Goal: Task Accomplishment & Management: Manage account settings

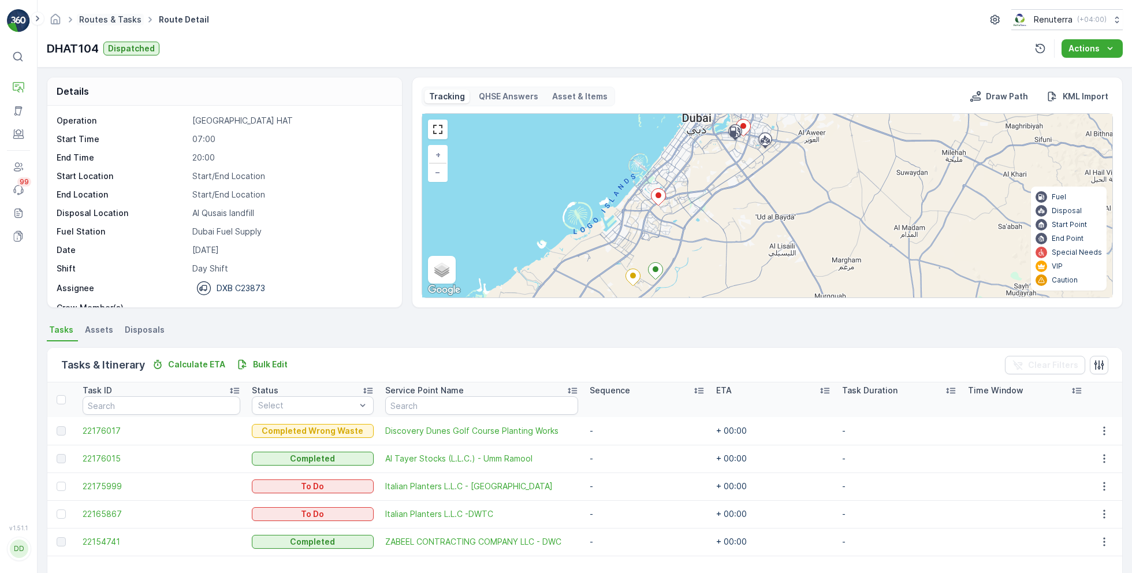
click at [109, 18] on link "Routes & Tasks" at bounding box center [110, 19] width 62 height 10
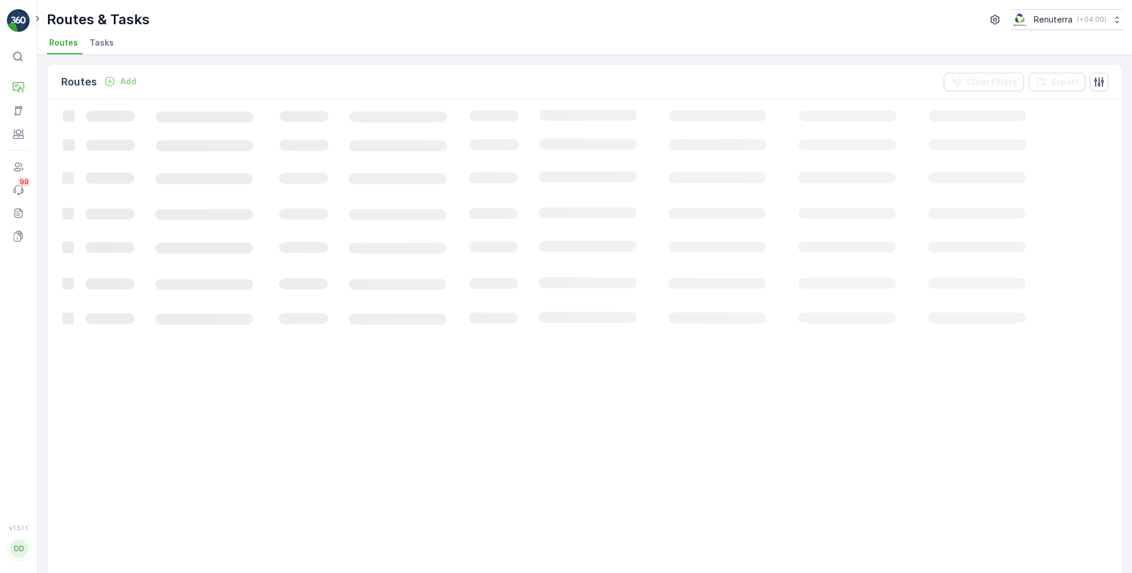
click at [92, 40] on span "Tasks" at bounding box center [102, 43] width 24 height 12
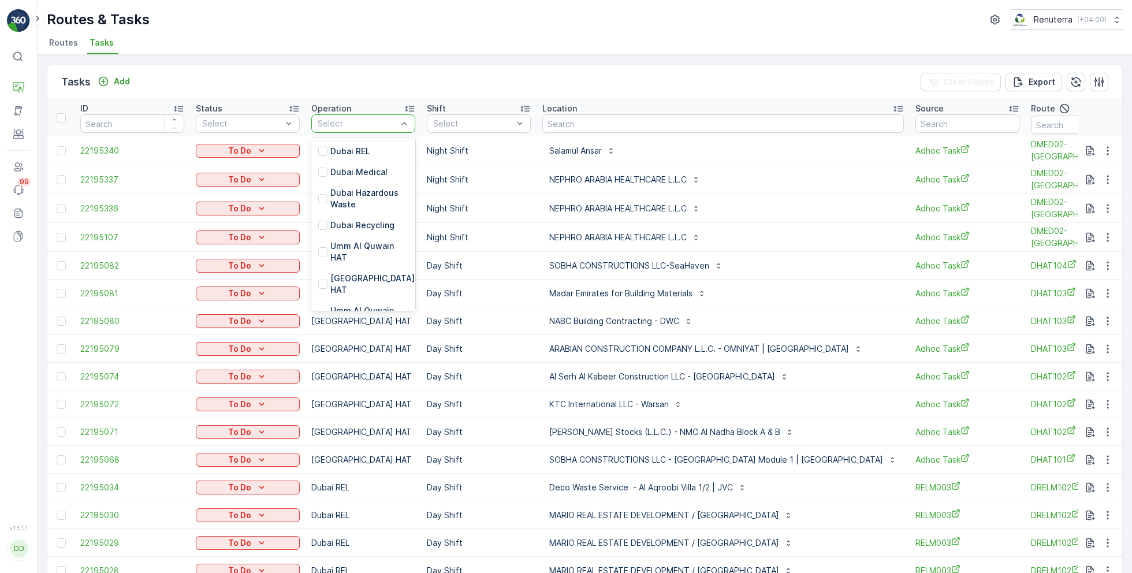
scroll to position [118, 0]
click at [351, 279] on p "Dubai HAT" at bounding box center [373, 282] width 87 height 23
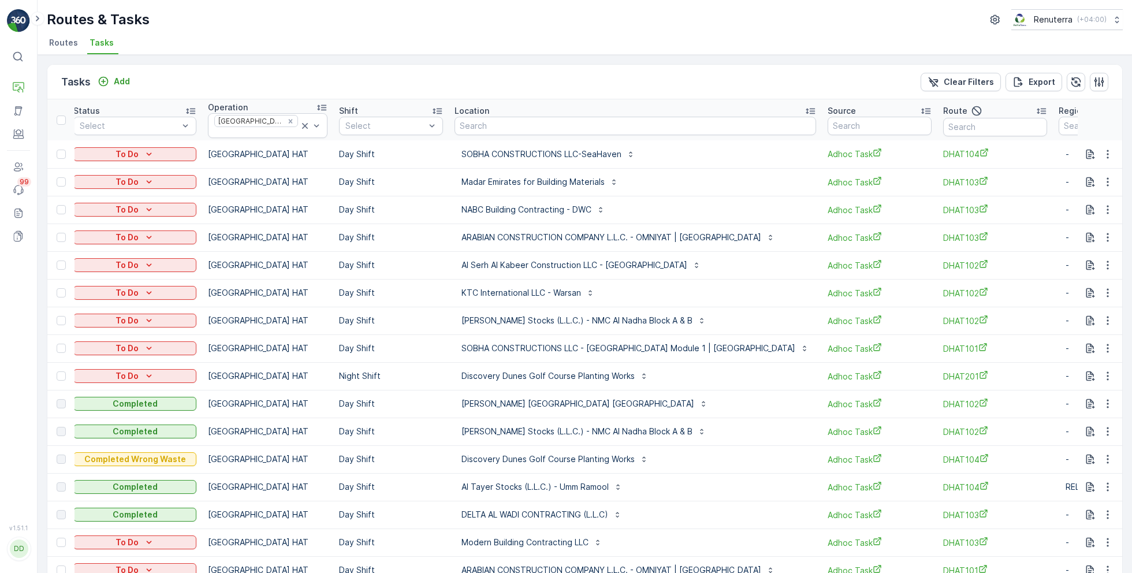
scroll to position [0, 123]
click at [1094, 77] on icon "button" at bounding box center [1099, 82] width 10 height 10
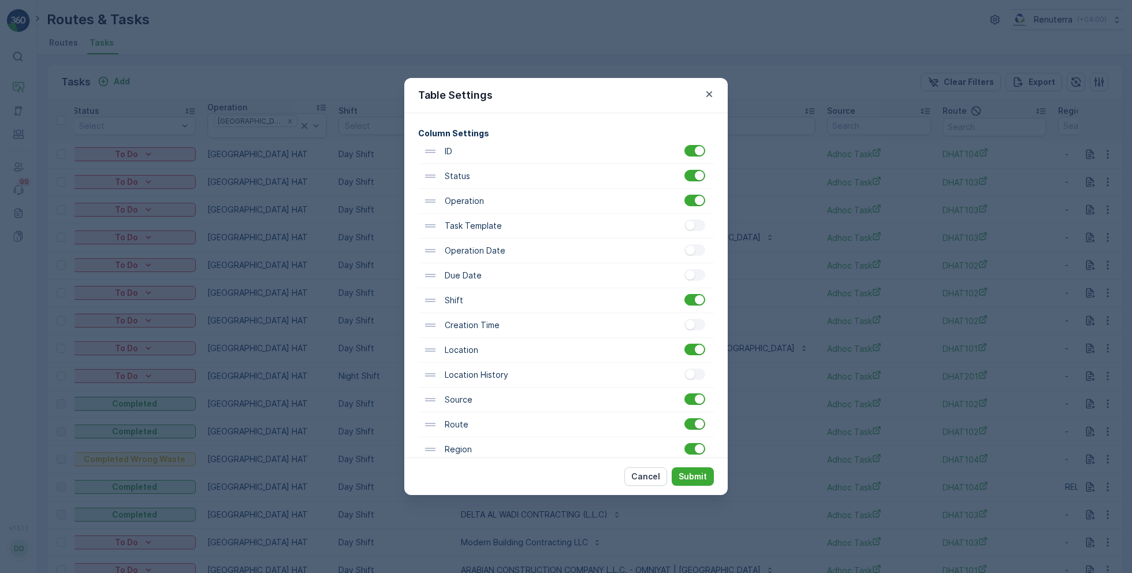
scroll to position [70, 0]
click at [698, 399] on div at bounding box center [694, 396] width 21 height 12
click at [684, 390] on input "checkbox" at bounding box center [684, 390] width 0 height 0
click at [700, 476] on p "Submit" at bounding box center [693, 477] width 28 height 12
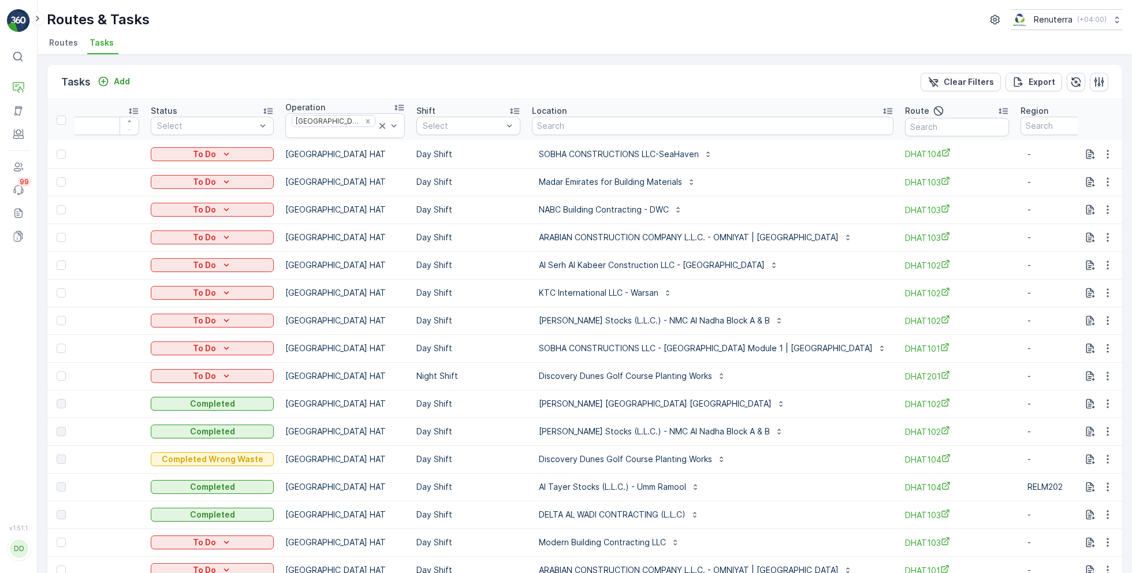
scroll to position [0, 0]
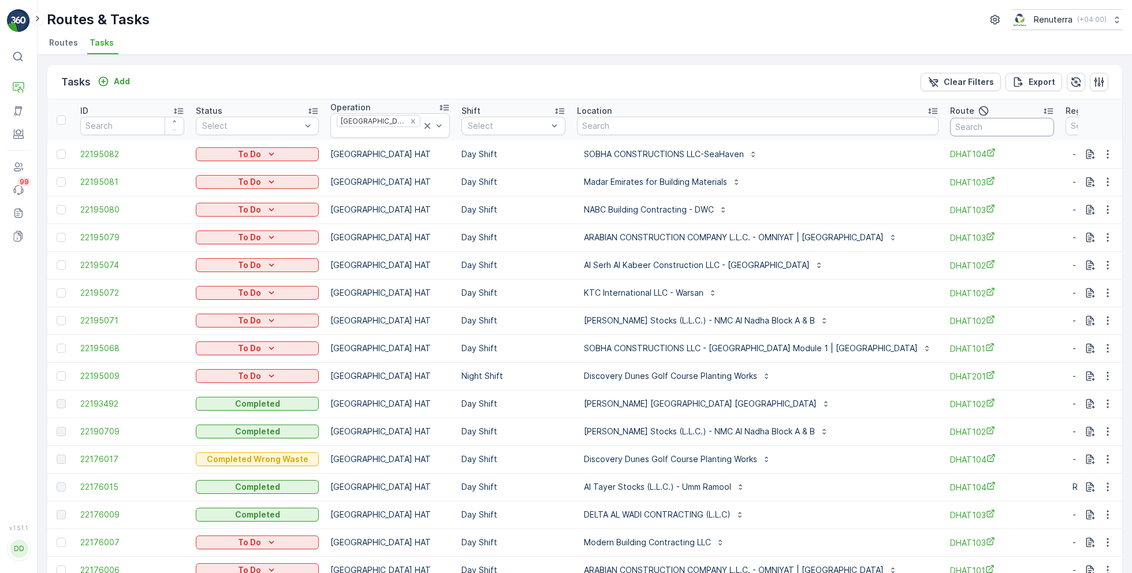
click at [950, 126] on input "text" at bounding box center [1002, 127] width 104 height 18
type input "101"
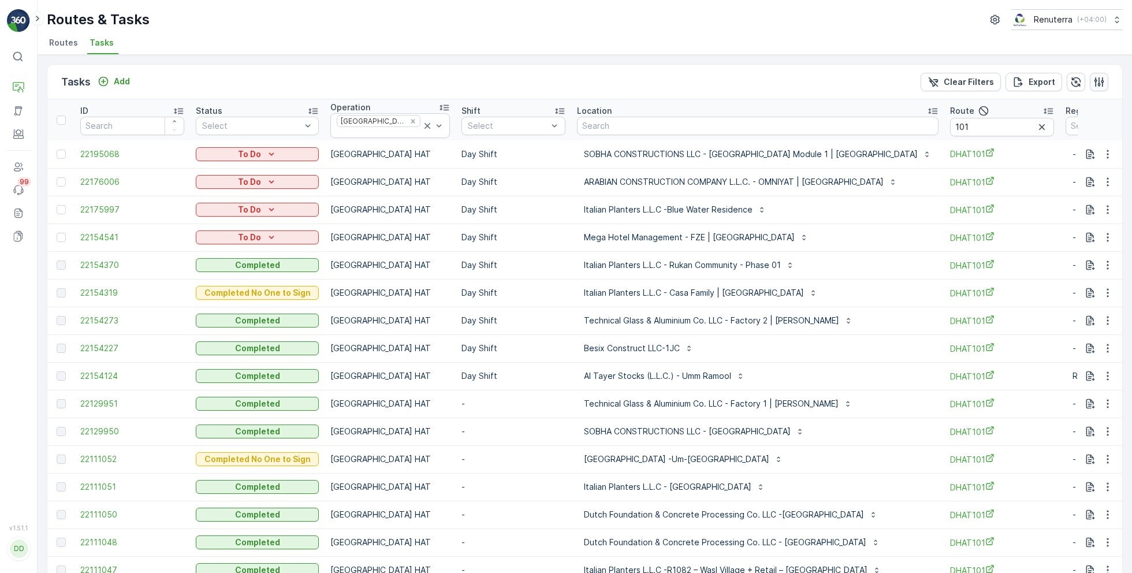
click at [1094, 79] on icon "button" at bounding box center [1099, 82] width 10 height 10
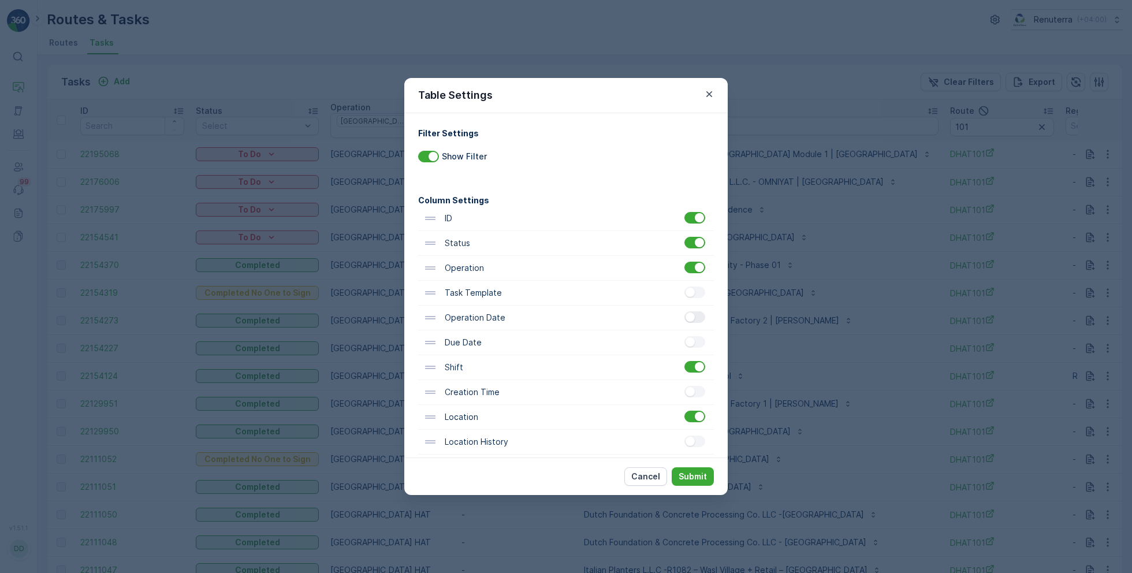
click at [692, 320] on div at bounding box center [694, 317] width 21 height 12
click at [684, 311] on input "checkbox" at bounding box center [684, 311] width 0 height 0
click at [691, 475] on p "Submit" at bounding box center [693, 477] width 28 height 12
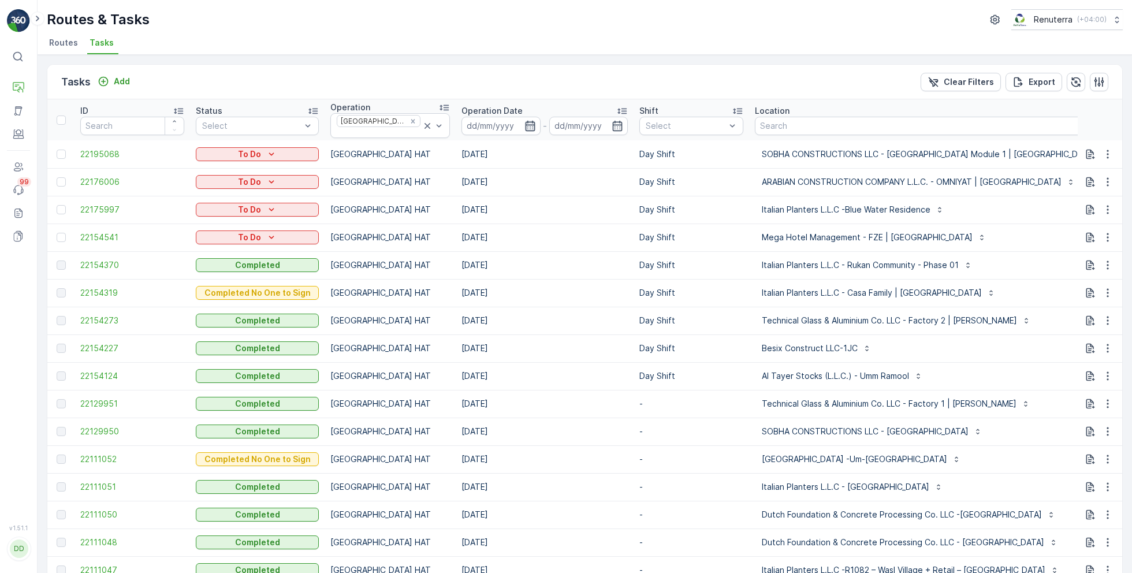
click at [524, 122] on icon "button" at bounding box center [530, 126] width 12 height 12
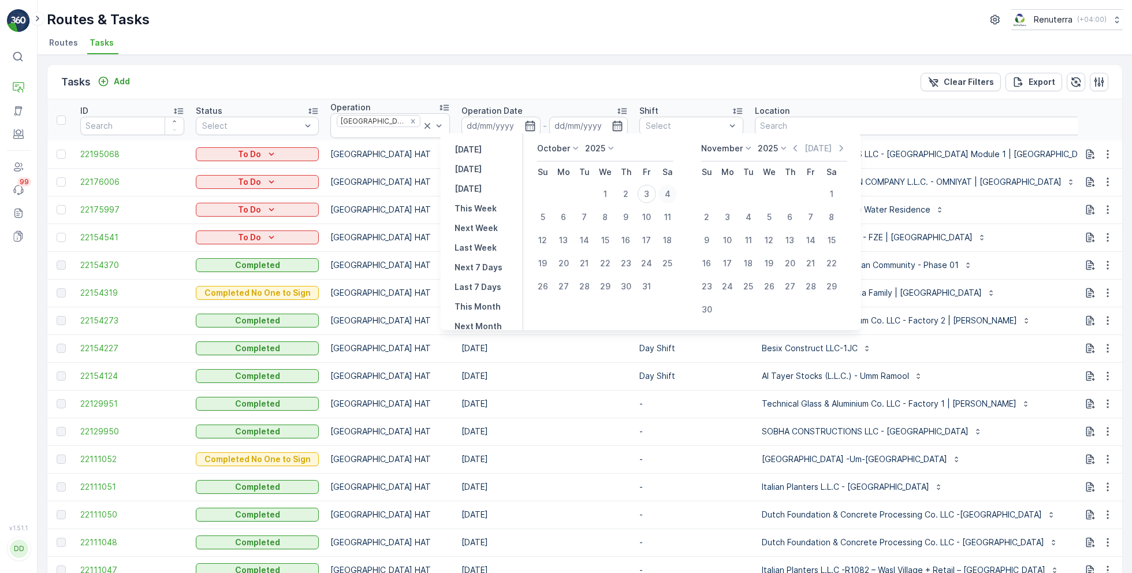
click at [665, 191] on div "4" at bounding box center [667, 194] width 18 height 18
type input "[DATE]"
click at [665, 191] on div "4" at bounding box center [667, 194] width 18 height 18
type input "[DATE]"
click at [629, 22] on div "Routes & Tasks Renuterra ( +04:00 )" at bounding box center [585, 19] width 1076 height 21
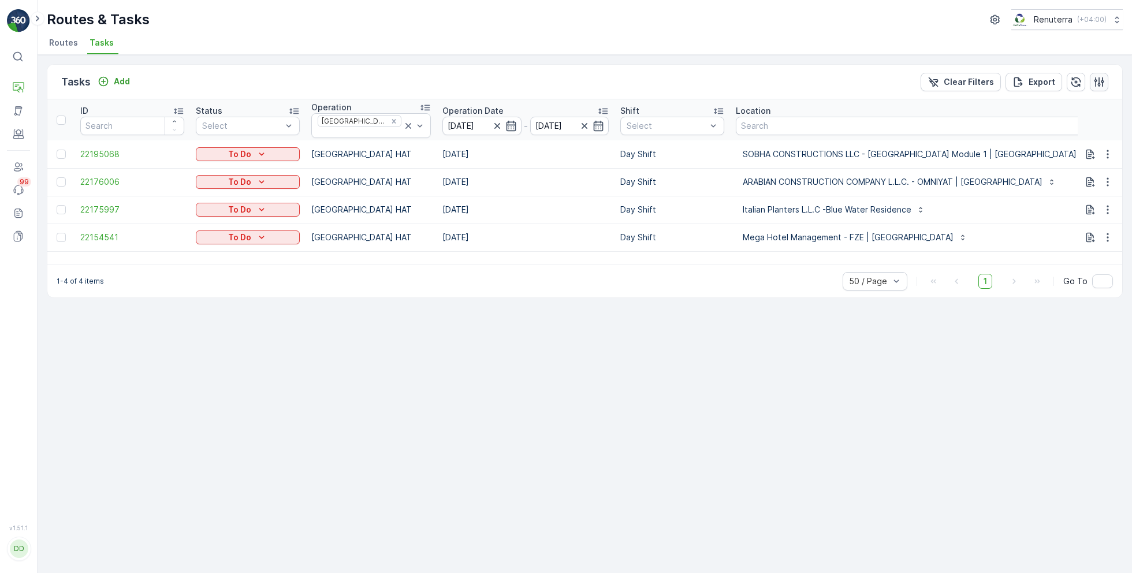
click at [1092, 89] on button "button" at bounding box center [1099, 82] width 18 height 18
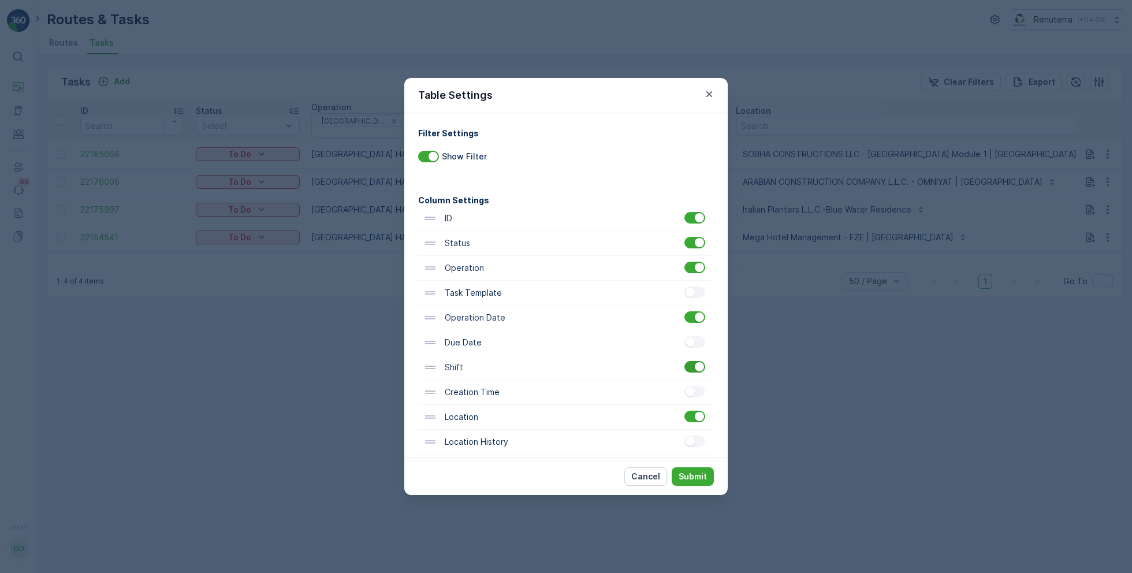
click at [689, 370] on div at bounding box center [694, 367] width 21 height 12
click at [684, 361] on input "checkbox" at bounding box center [684, 361] width 0 height 0
click at [699, 478] on p "Submit" at bounding box center [693, 477] width 28 height 12
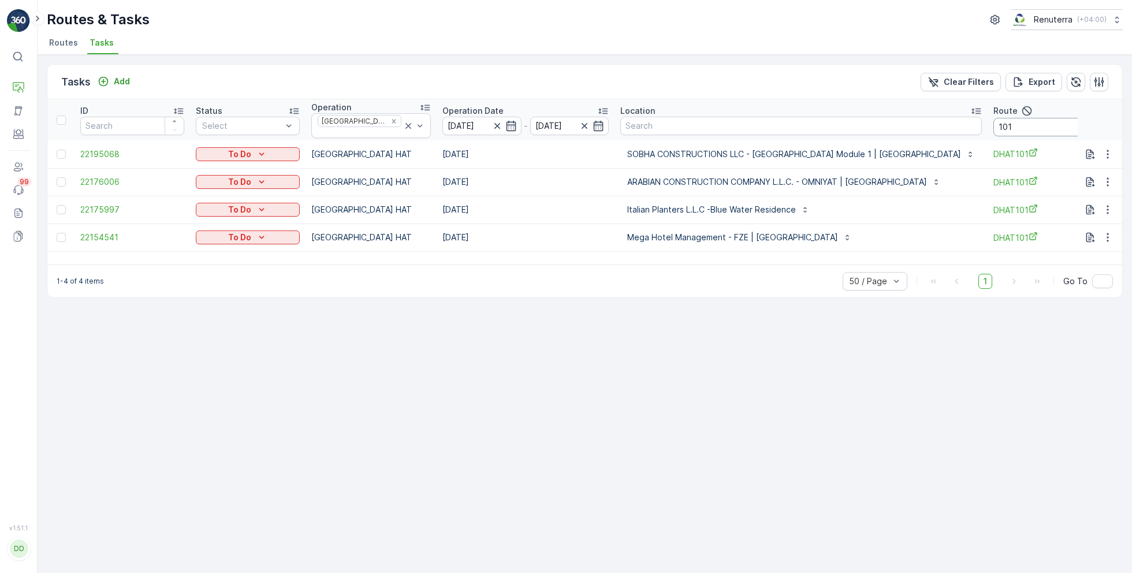
click at [994, 128] on input "101" at bounding box center [1045, 127] width 104 height 18
type input "102"
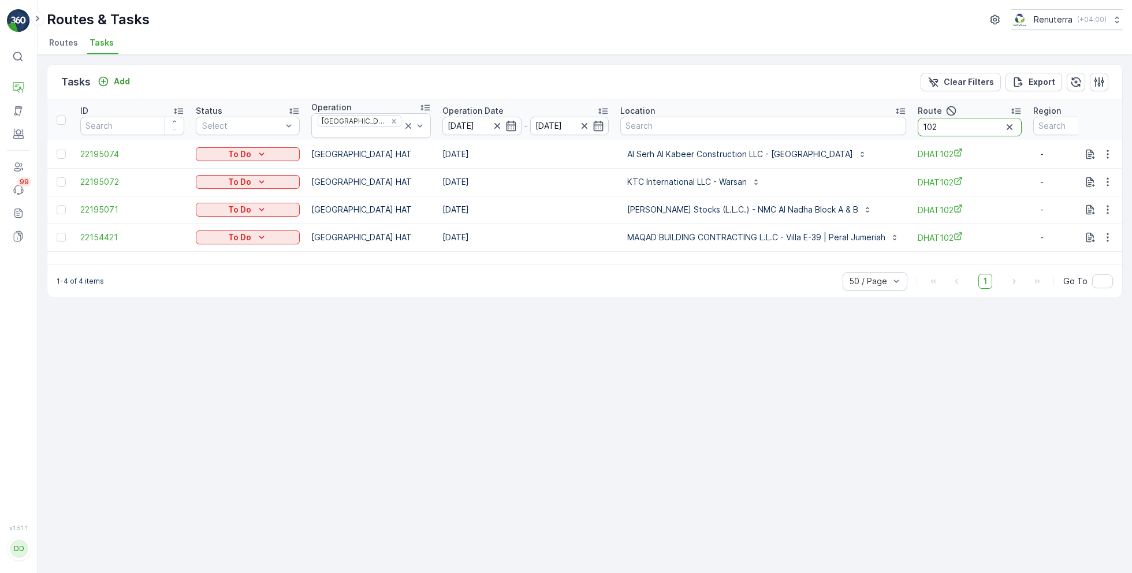
click at [955, 120] on input "102" at bounding box center [970, 127] width 104 height 18
type input "103"
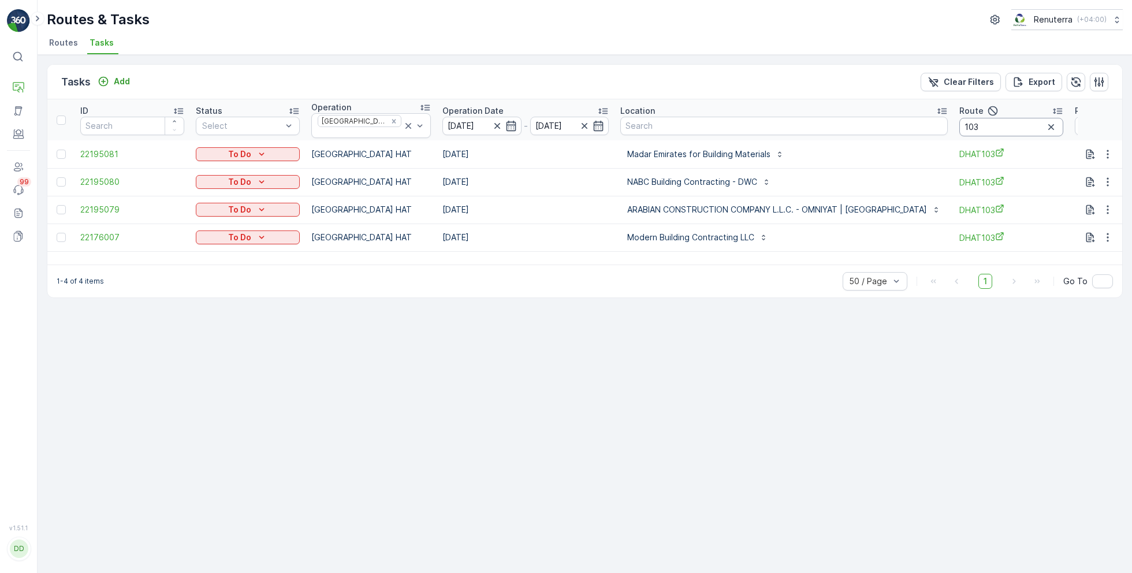
click at [959, 126] on input "103" at bounding box center [1011, 127] width 104 height 18
type input "104"
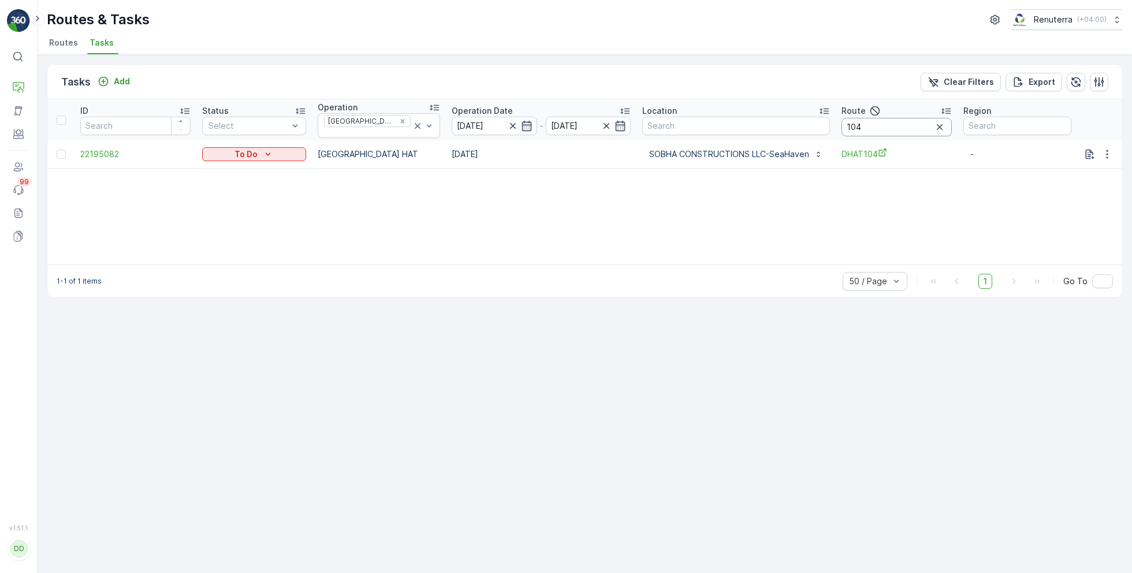
click at [877, 126] on input "104" at bounding box center [896, 127] width 110 height 18
type input "105"
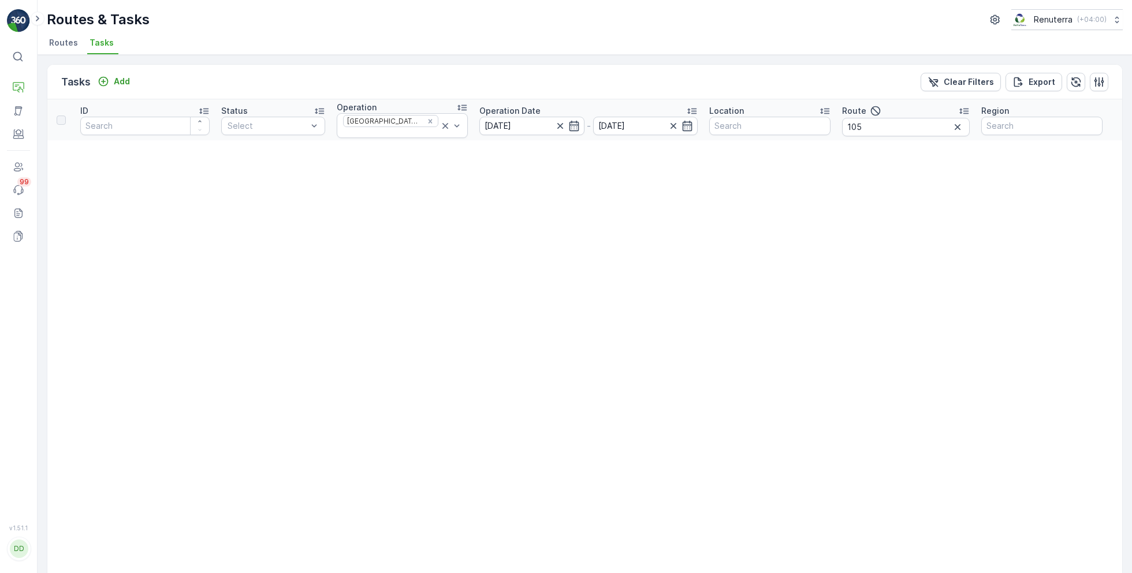
click at [61, 44] on span "Routes" at bounding box center [63, 43] width 29 height 12
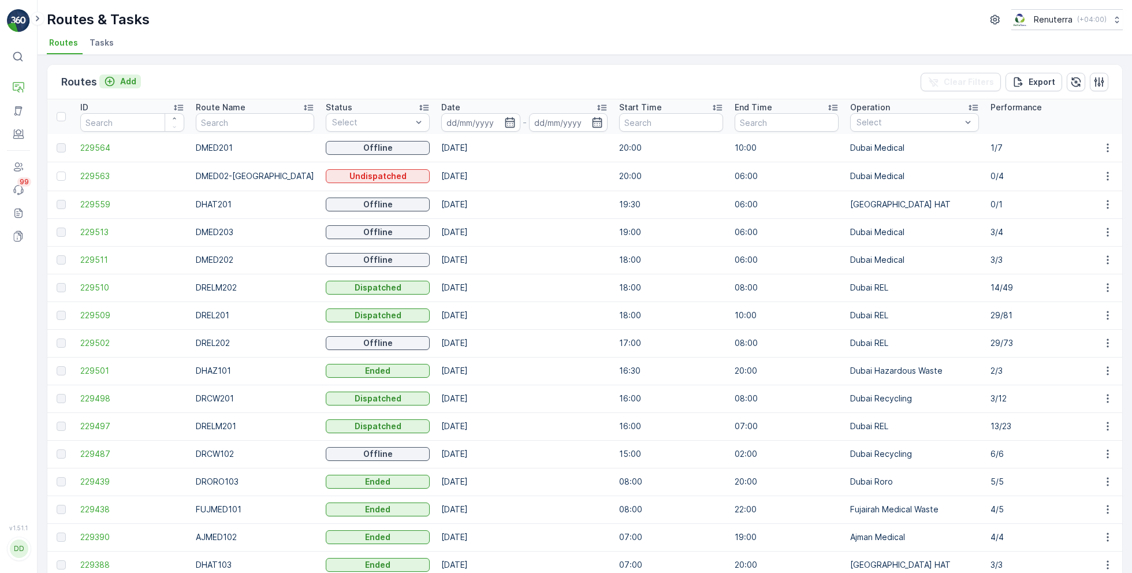
click at [122, 78] on p "Add" at bounding box center [128, 82] width 16 height 12
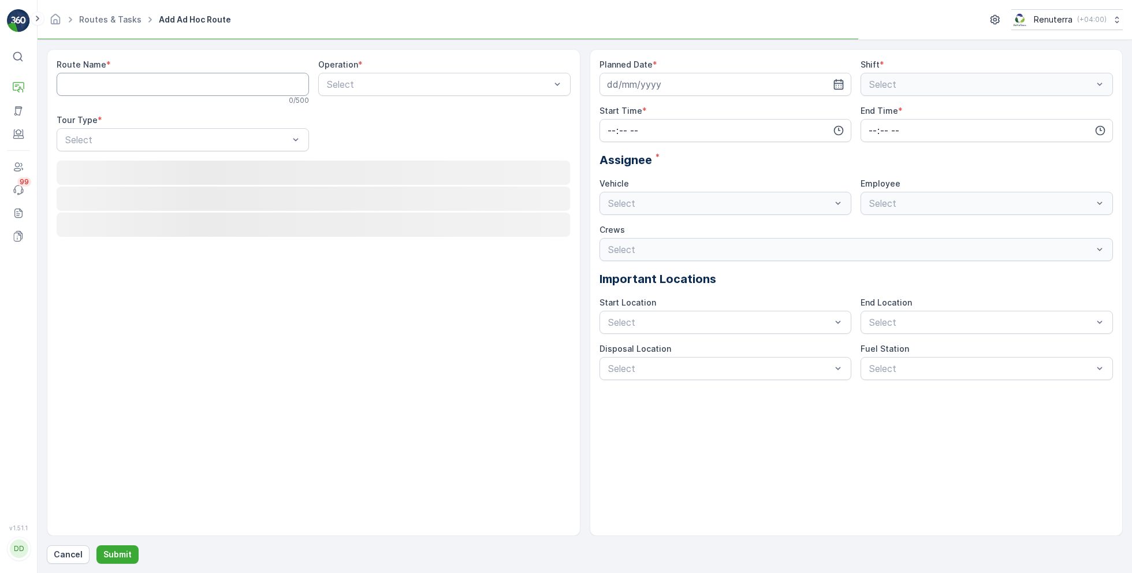
click at [199, 88] on Name "Route Name" at bounding box center [183, 84] width 252 height 23
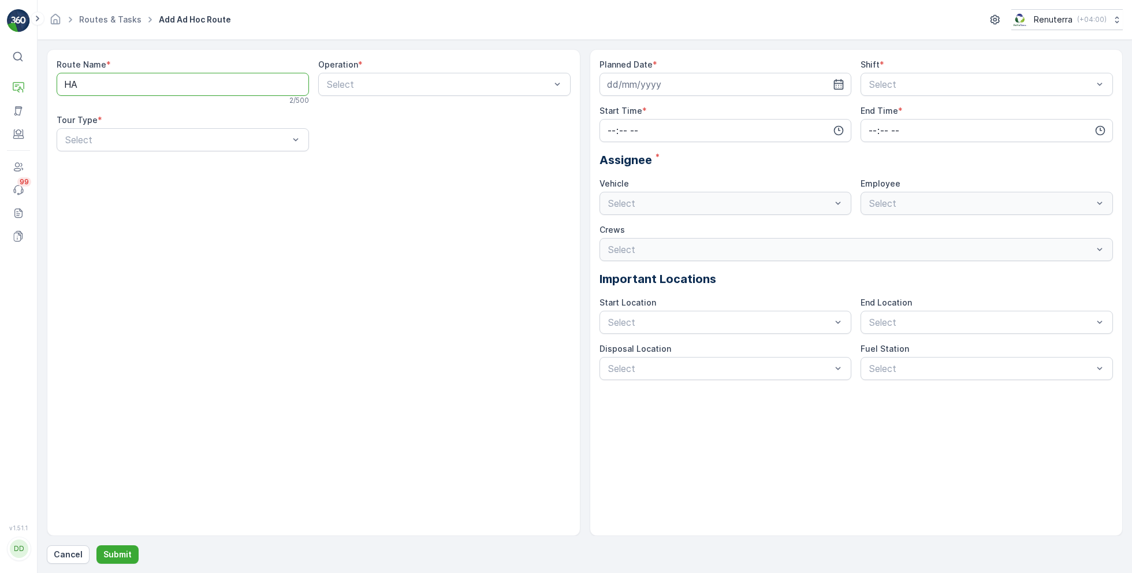
type Name "H"
type Name "DHAT105"
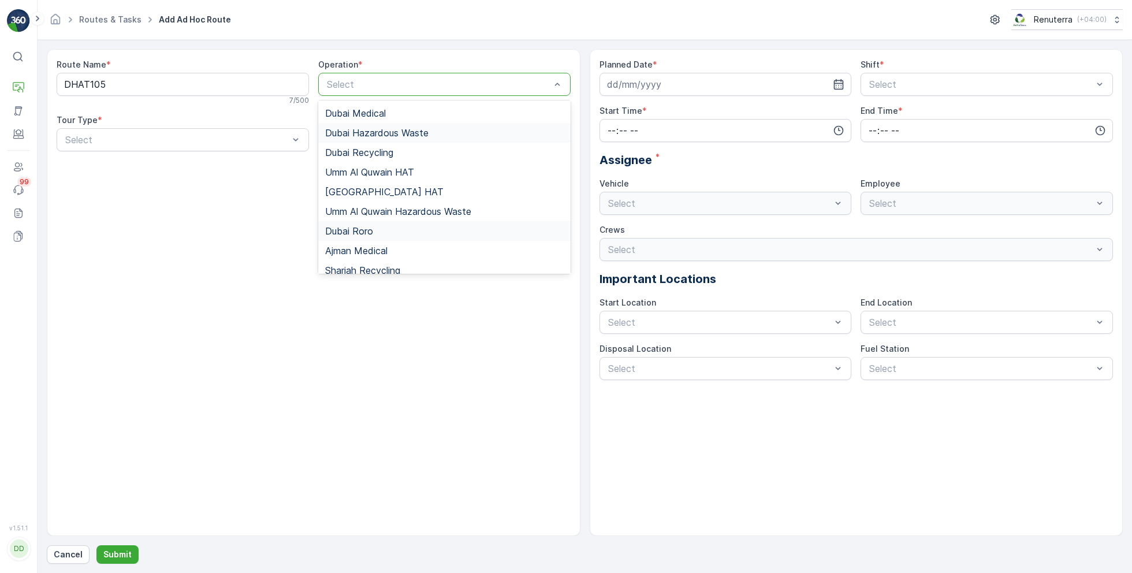
scroll to position [100, 0]
click at [363, 186] on span "Dubai HAT" at bounding box center [384, 189] width 118 height 10
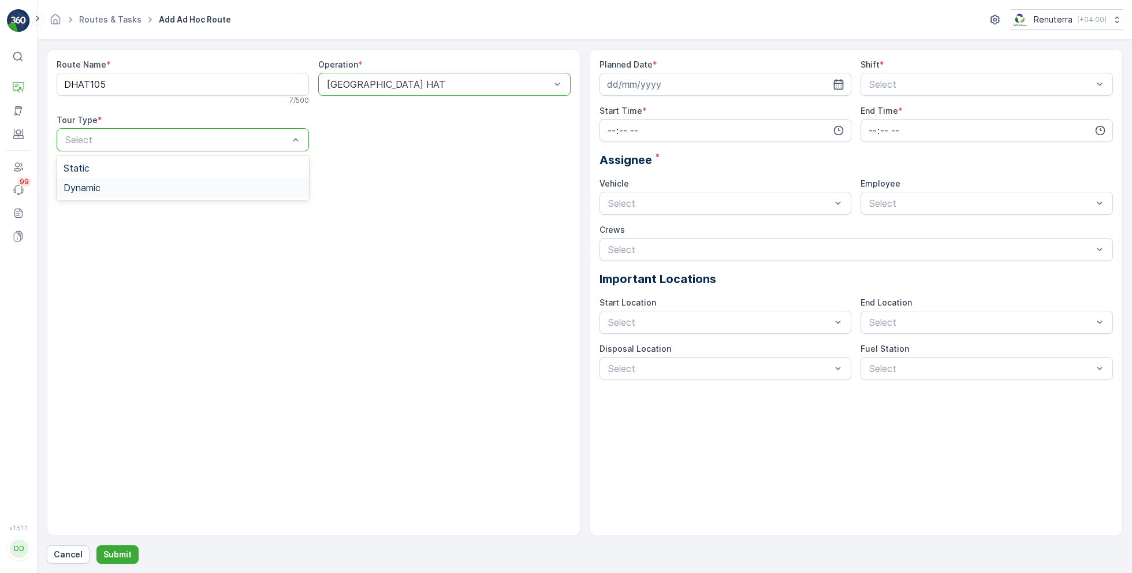
click at [172, 178] on div "Dynamic" at bounding box center [183, 188] width 252 height 20
click at [689, 84] on input at bounding box center [725, 84] width 252 height 23
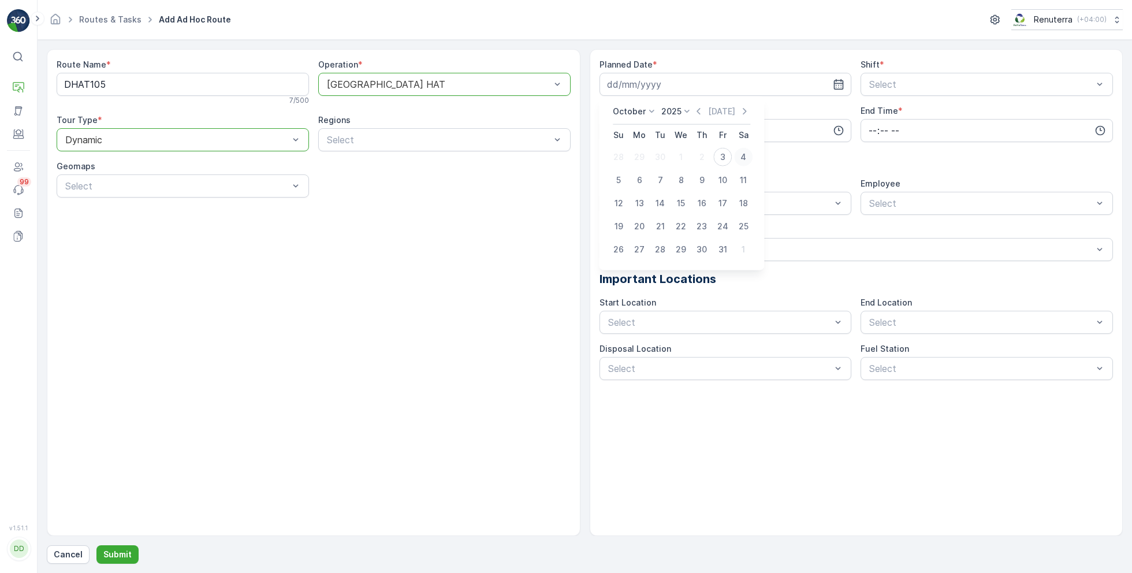
click at [745, 154] on div "4" at bounding box center [743, 157] width 18 height 18
type input "[DATE]"
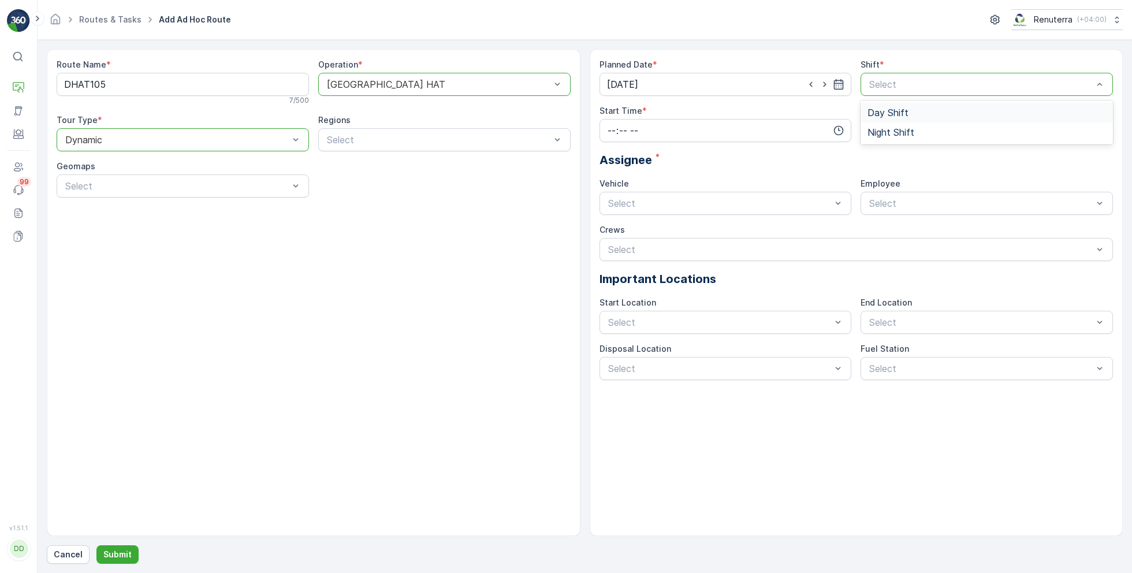
click at [886, 113] on span "Day Shift" at bounding box center [887, 112] width 41 height 10
click at [751, 139] on input "time" at bounding box center [725, 130] width 252 height 23
click at [613, 215] on span "08" at bounding box center [611, 219] width 10 height 12
type input "08:00"
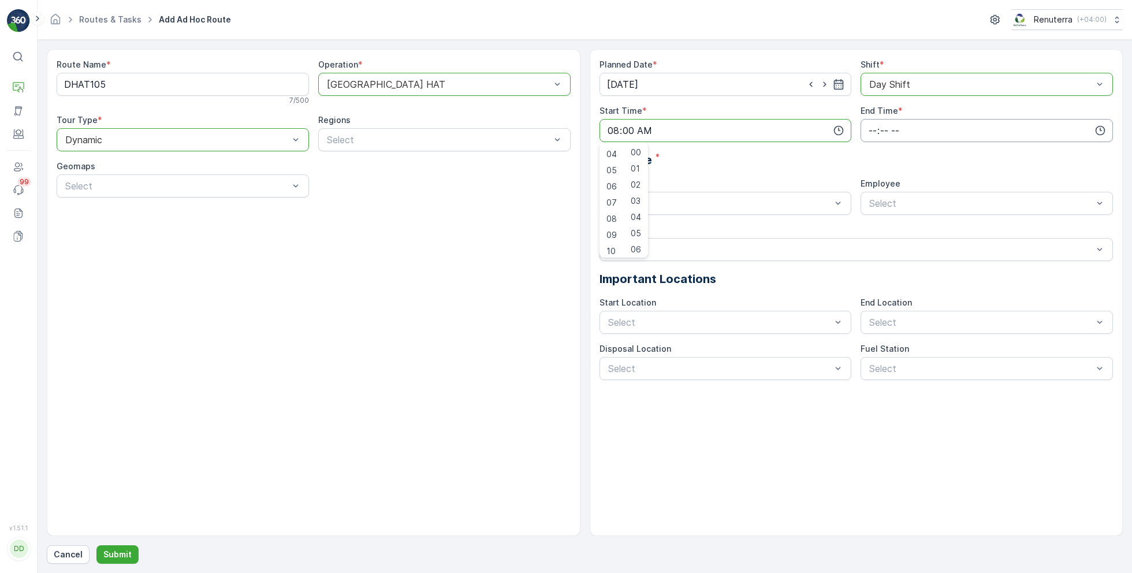
click at [904, 122] on input "time" at bounding box center [986, 130] width 252 height 23
click at [873, 180] on span "19" at bounding box center [871, 183] width 9 height 12
type input "19:00"
click at [814, 163] on div "Assignee *" at bounding box center [856, 159] width 514 height 17
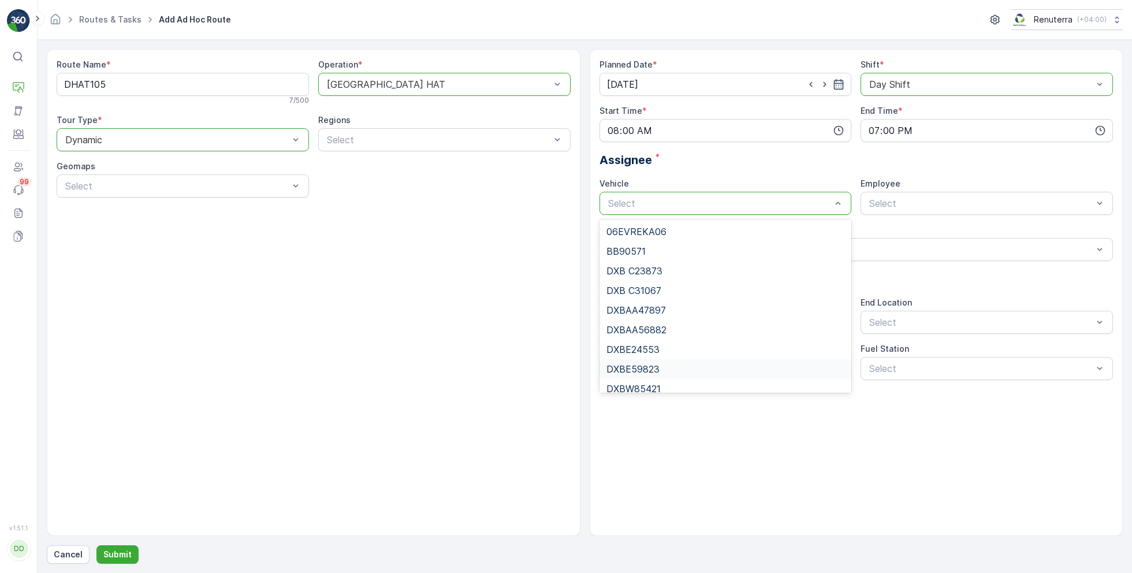
click at [653, 366] on span "DXBE59823" at bounding box center [632, 369] width 53 height 10
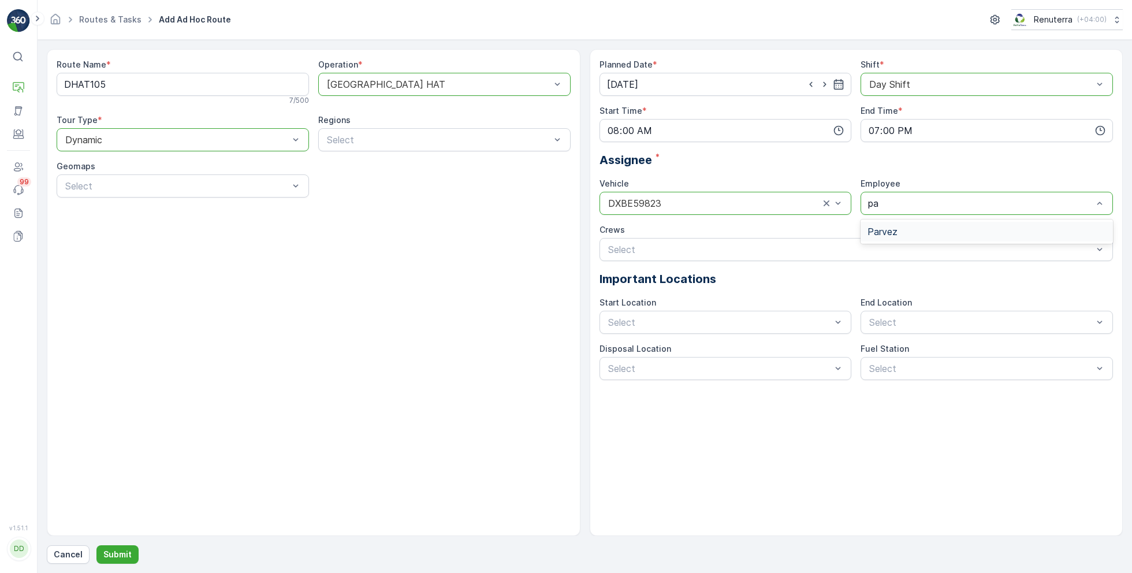
type input "par"
click at [914, 231] on div "Parvez" at bounding box center [986, 231] width 238 height 10
click at [115, 546] on button "Submit" at bounding box center [117, 554] width 42 height 18
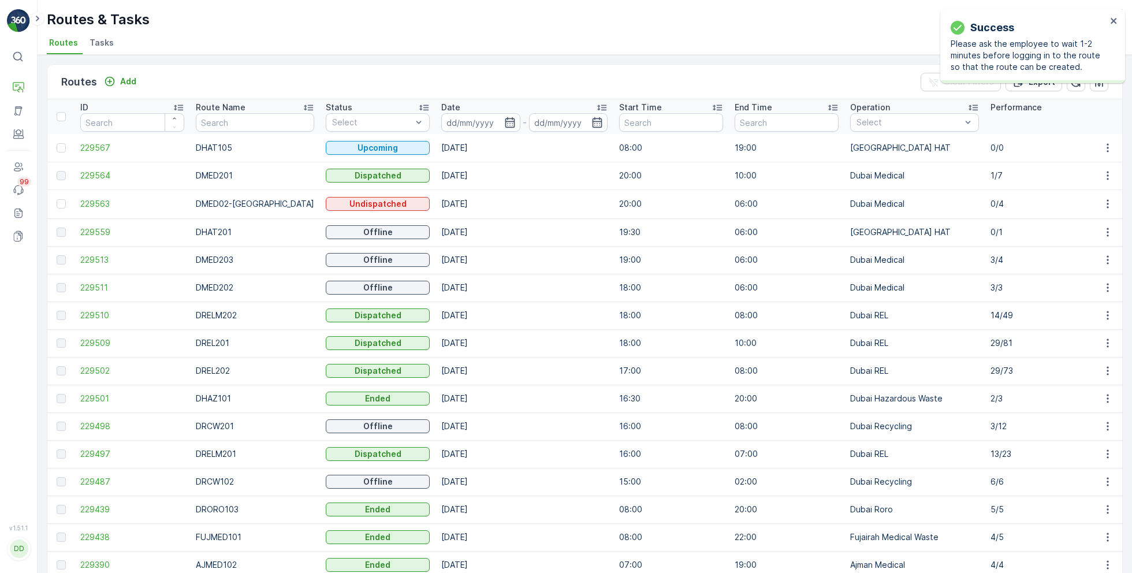
click at [105, 45] on span "Tasks" at bounding box center [102, 43] width 24 height 12
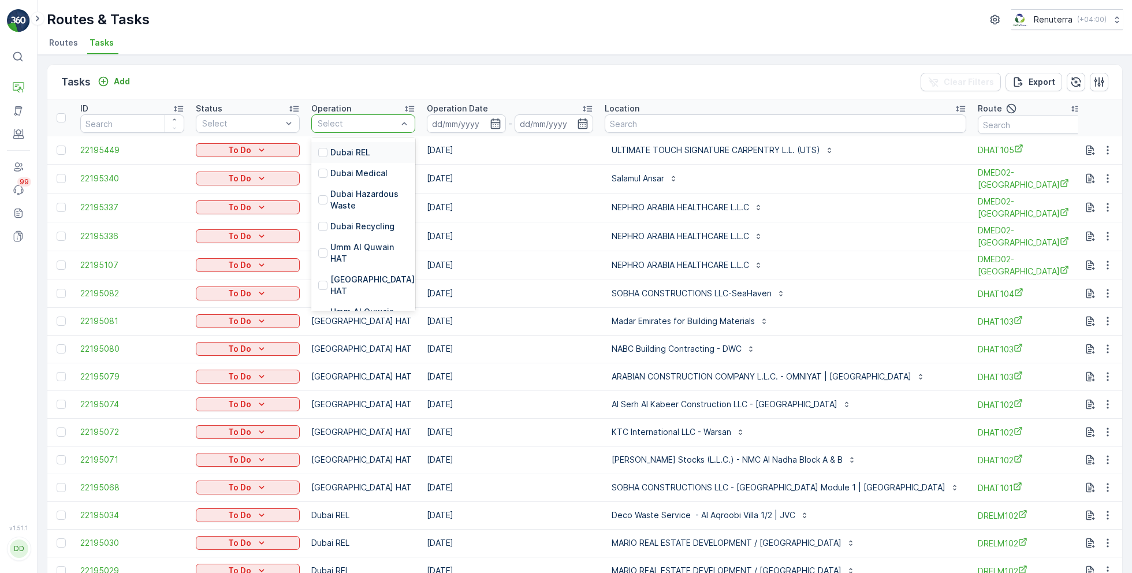
scroll to position [121, 0]
click at [359, 269] on p "Dubai HAT" at bounding box center [373, 279] width 87 height 23
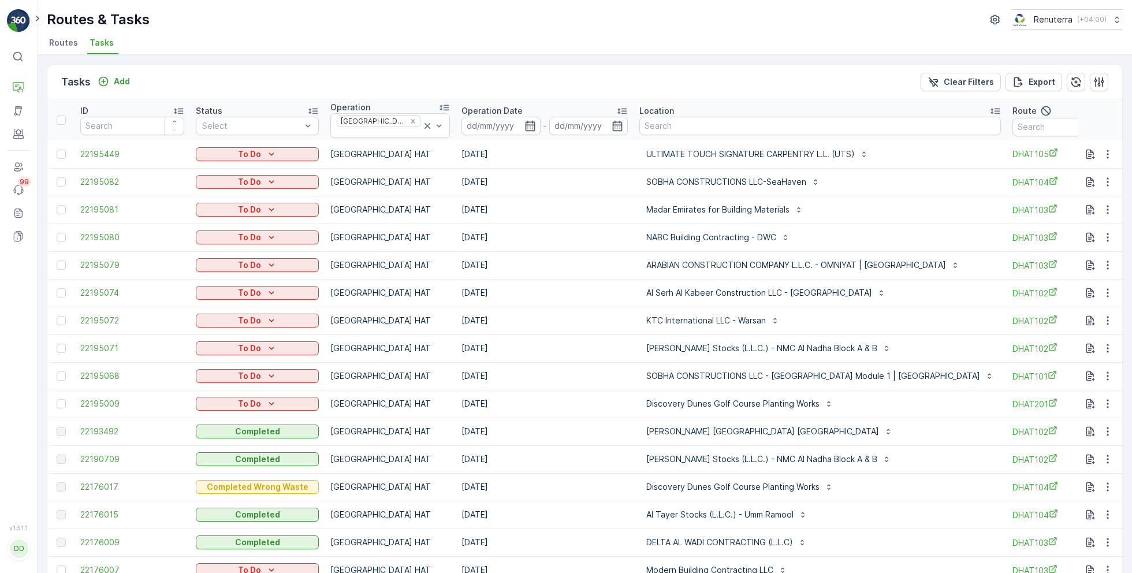
click at [494, 121] on input at bounding box center [500, 126] width 79 height 18
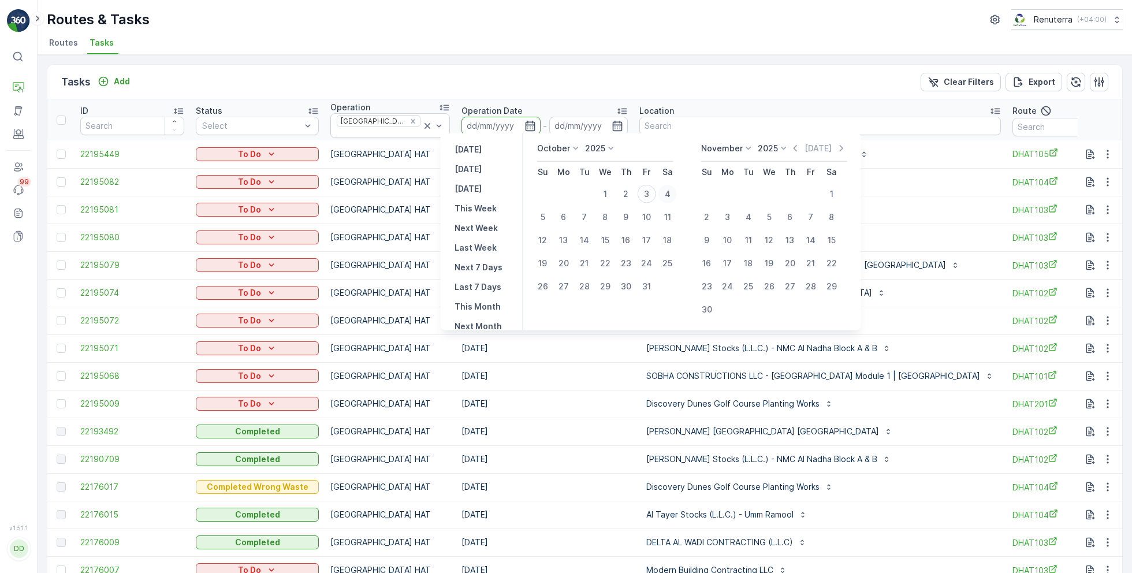
click at [672, 191] on div "4" at bounding box center [667, 194] width 18 height 18
type input "[DATE]"
click at [672, 191] on div "4" at bounding box center [667, 194] width 18 height 18
type input "[DATE]"
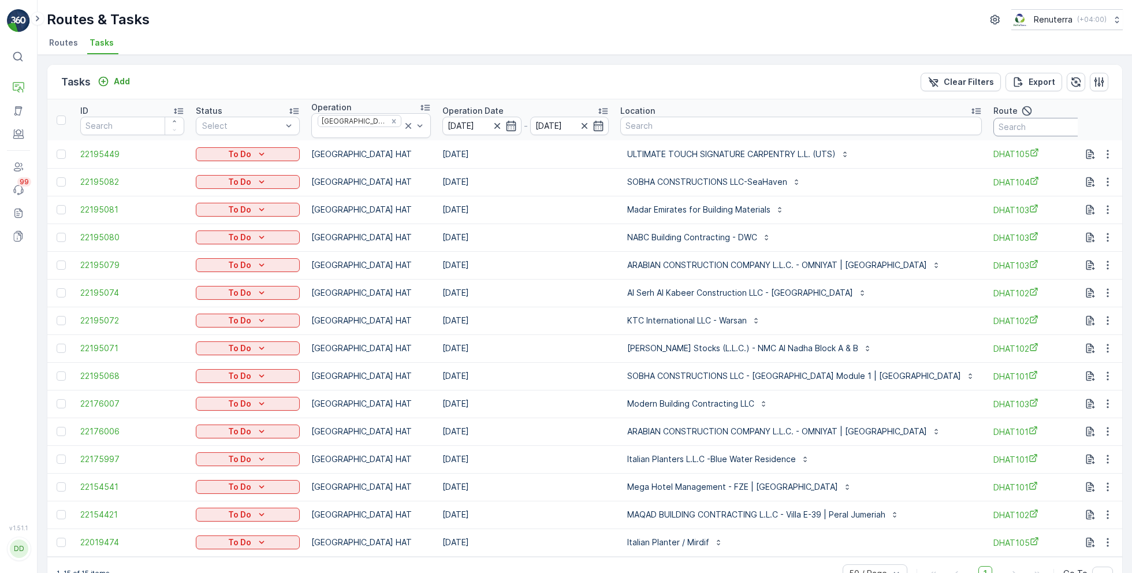
click at [993, 126] on input "text" at bounding box center [1045, 127] width 104 height 18
type input "105"
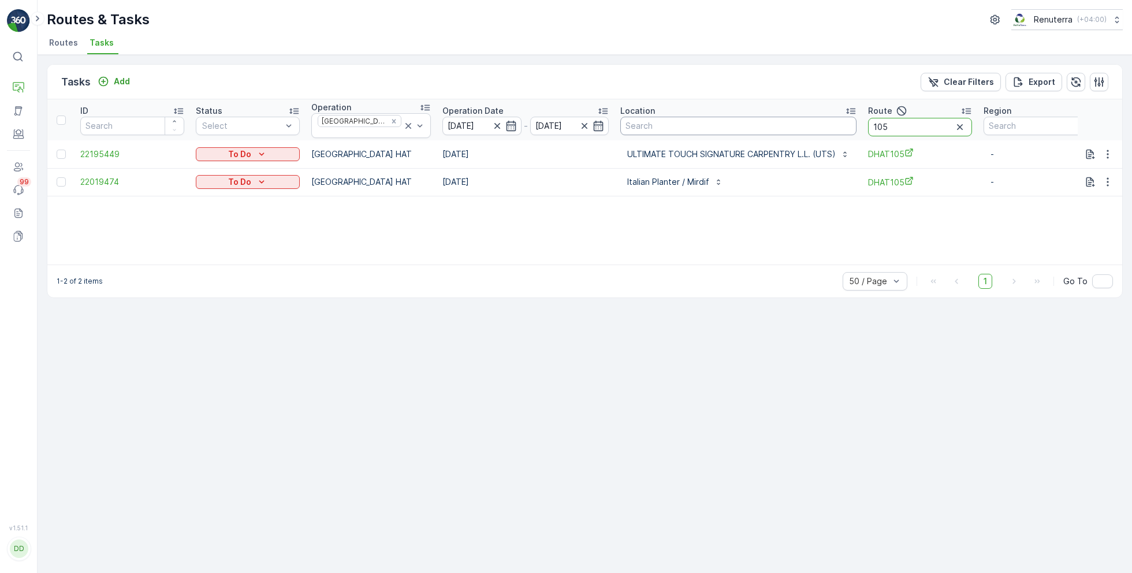
drag, startPoint x: 888, startPoint y: 126, endPoint x: 834, endPoint y: 125, distance: 53.7
click at [834, 126] on tr "ID Status Select Operation Dubai HAT Operation Date 04.10.2025 - 04.10.2025 Loc…" at bounding box center [592, 119] width 1091 height 41
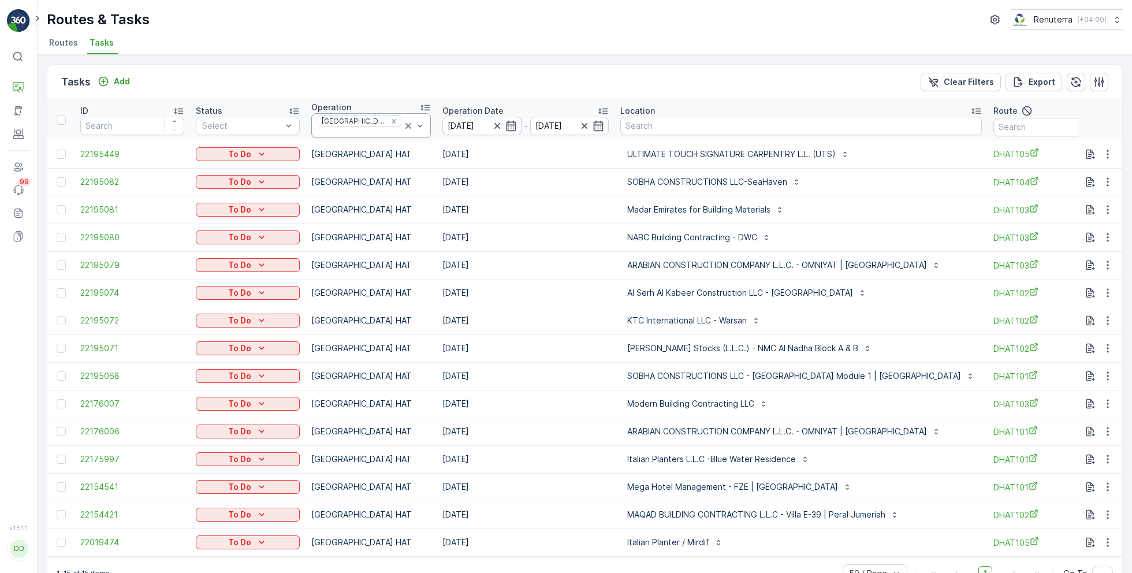
click at [402, 124] on icon at bounding box center [408, 126] width 12 height 12
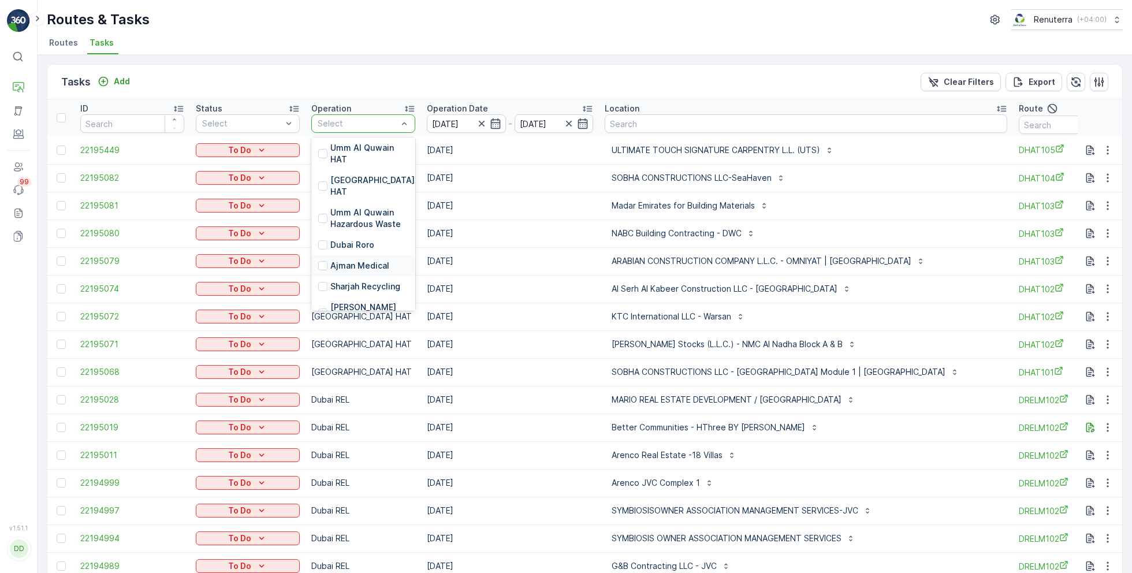
scroll to position [215, 0]
click at [353, 238] on p "Dubai Roro" at bounding box center [352, 244] width 44 height 12
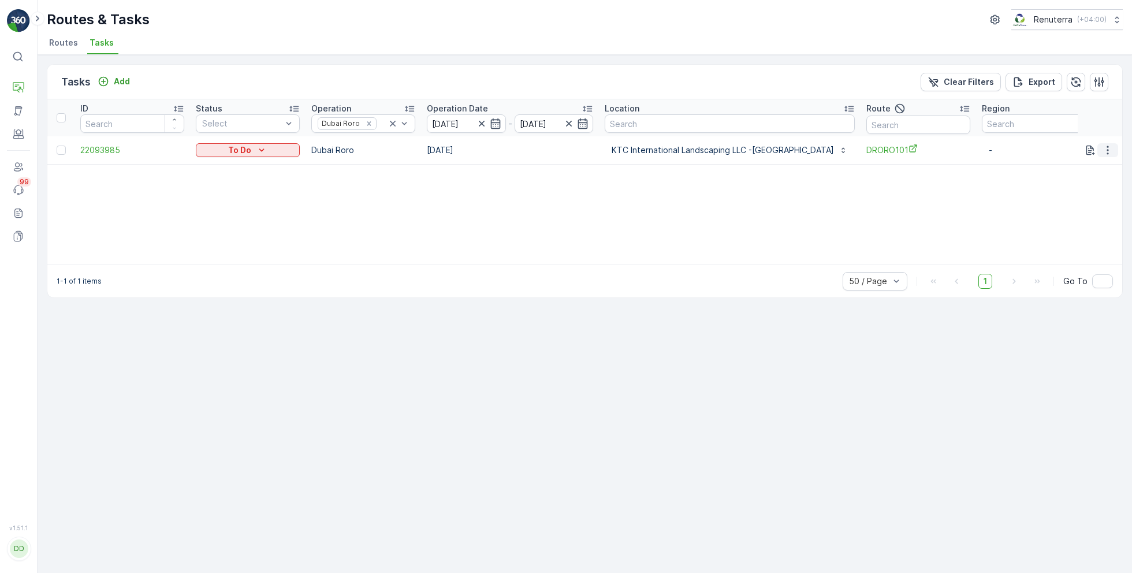
click at [1110, 149] on icon "button" at bounding box center [1108, 150] width 12 height 12
click at [1060, 208] on div "Remove from Route" at bounding box center [1088, 215] width 87 height 16
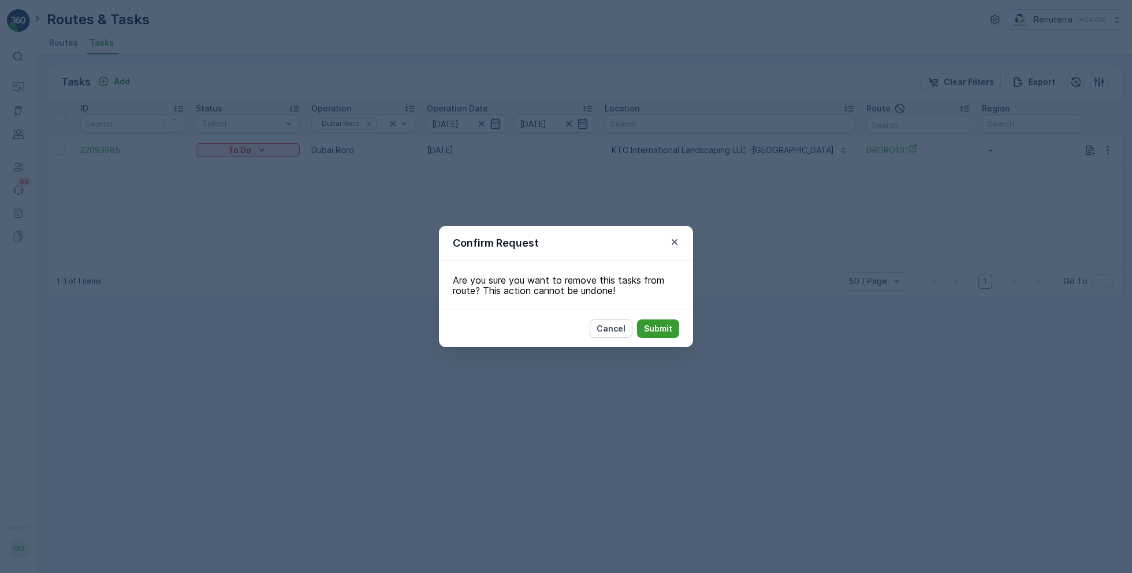
click at [652, 330] on p "Submit" at bounding box center [658, 329] width 28 height 12
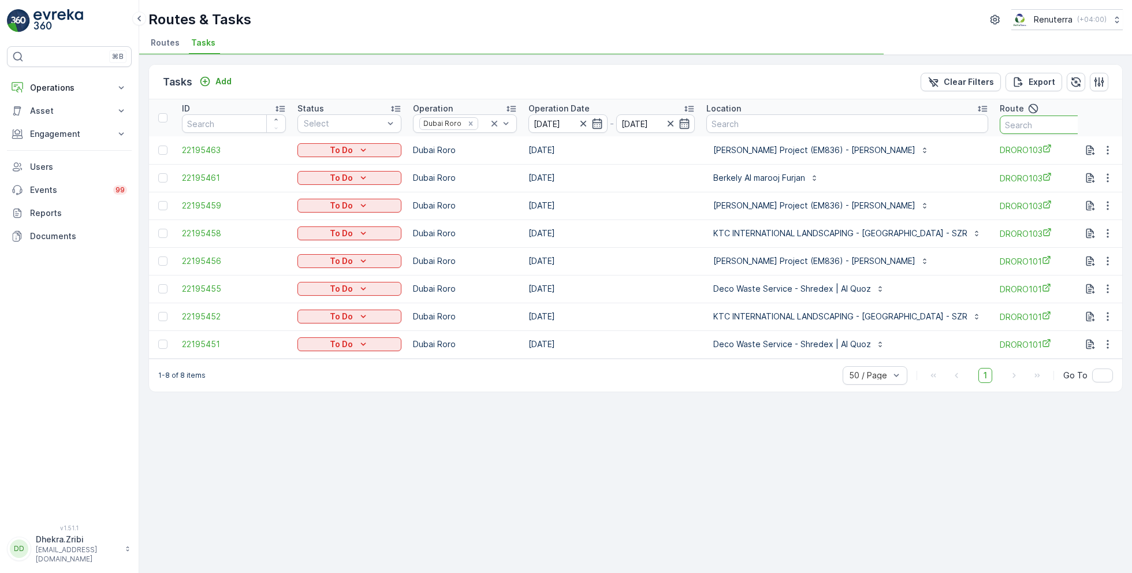
click at [1008, 125] on input "text" at bounding box center [1052, 124] width 104 height 18
type input "101"
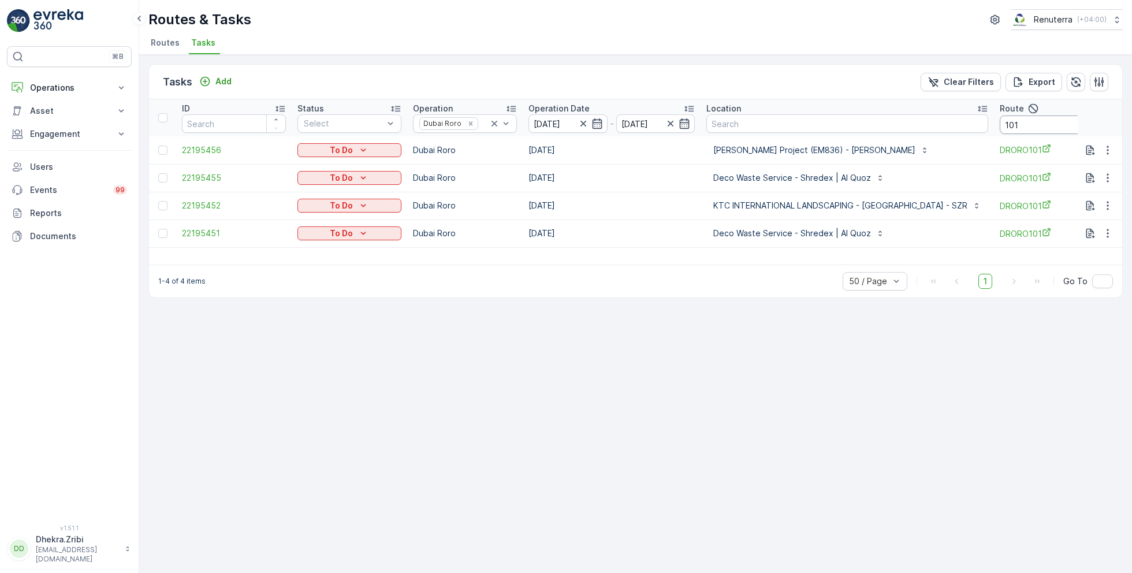
click at [1019, 126] on input "101" at bounding box center [1052, 124] width 104 height 18
type input "103"
